Goal: Transaction & Acquisition: Purchase product/service

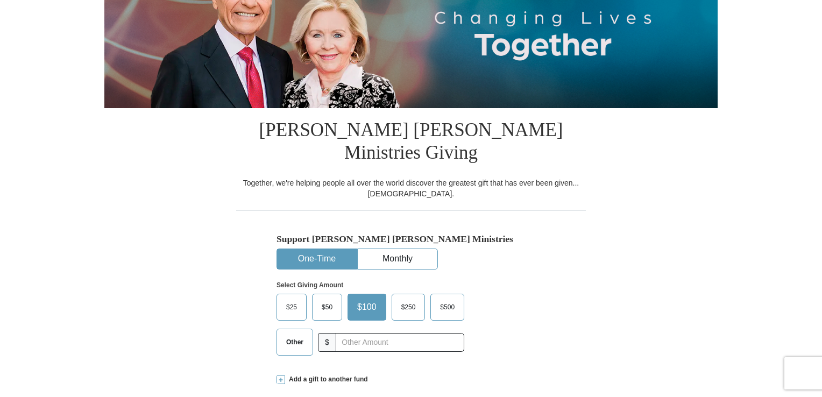
scroll to position [215, 0]
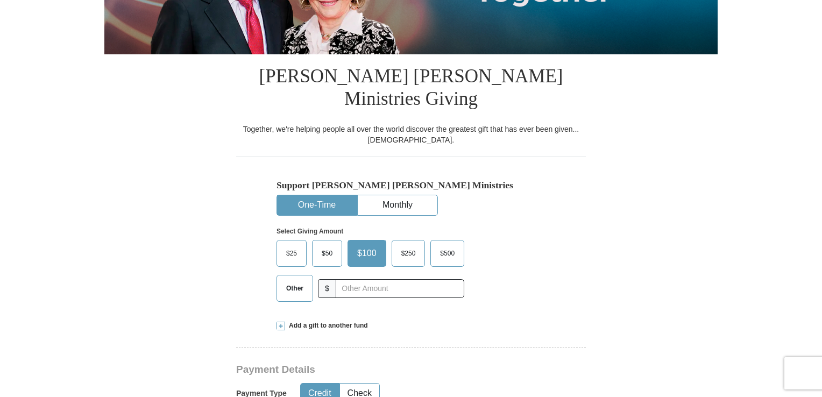
click at [328, 245] on span "$50" at bounding box center [327, 253] width 22 height 16
click at [0, 0] on input "$50" at bounding box center [0, 0] width 0 height 0
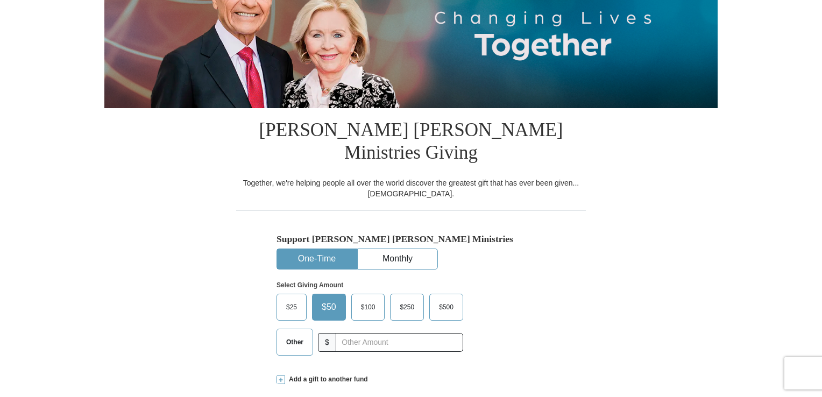
scroll to position [0, 0]
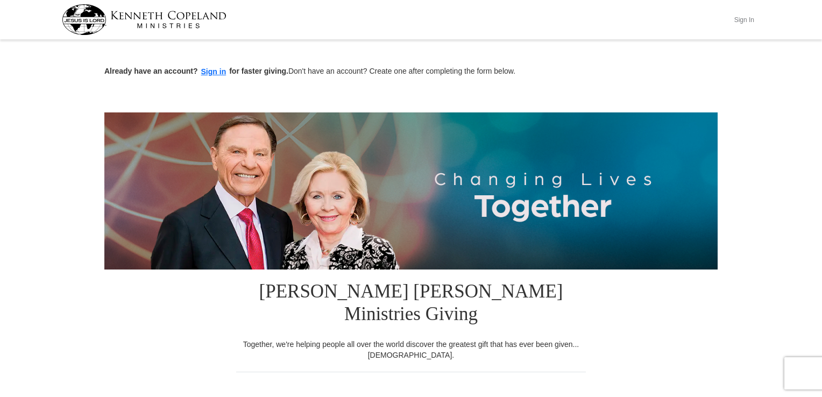
click at [744, 16] on button "Sign In" at bounding box center [744, 19] width 32 height 17
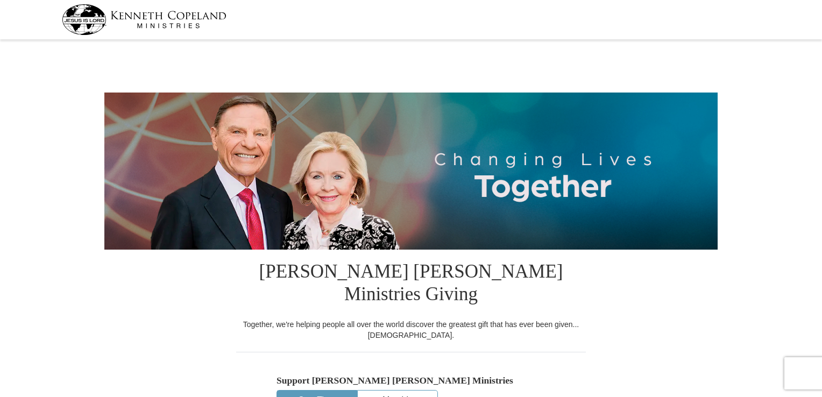
select select "FL"
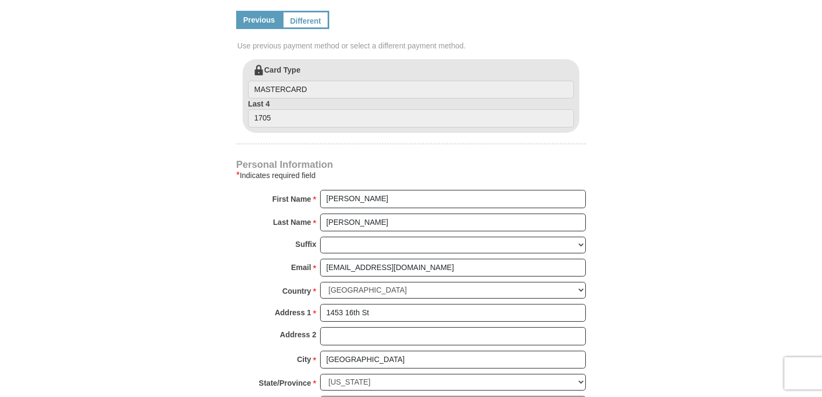
scroll to position [914, 0]
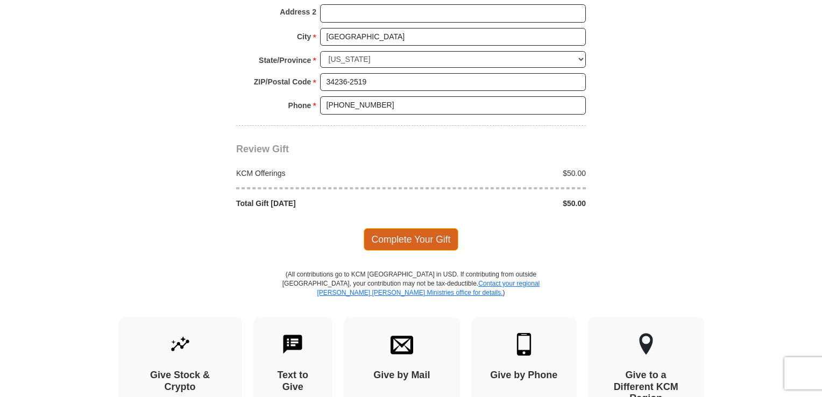
click at [407, 228] on span "Complete Your Gift" at bounding box center [411, 239] width 95 height 23
